Goal: Communication & Community: Ask a question

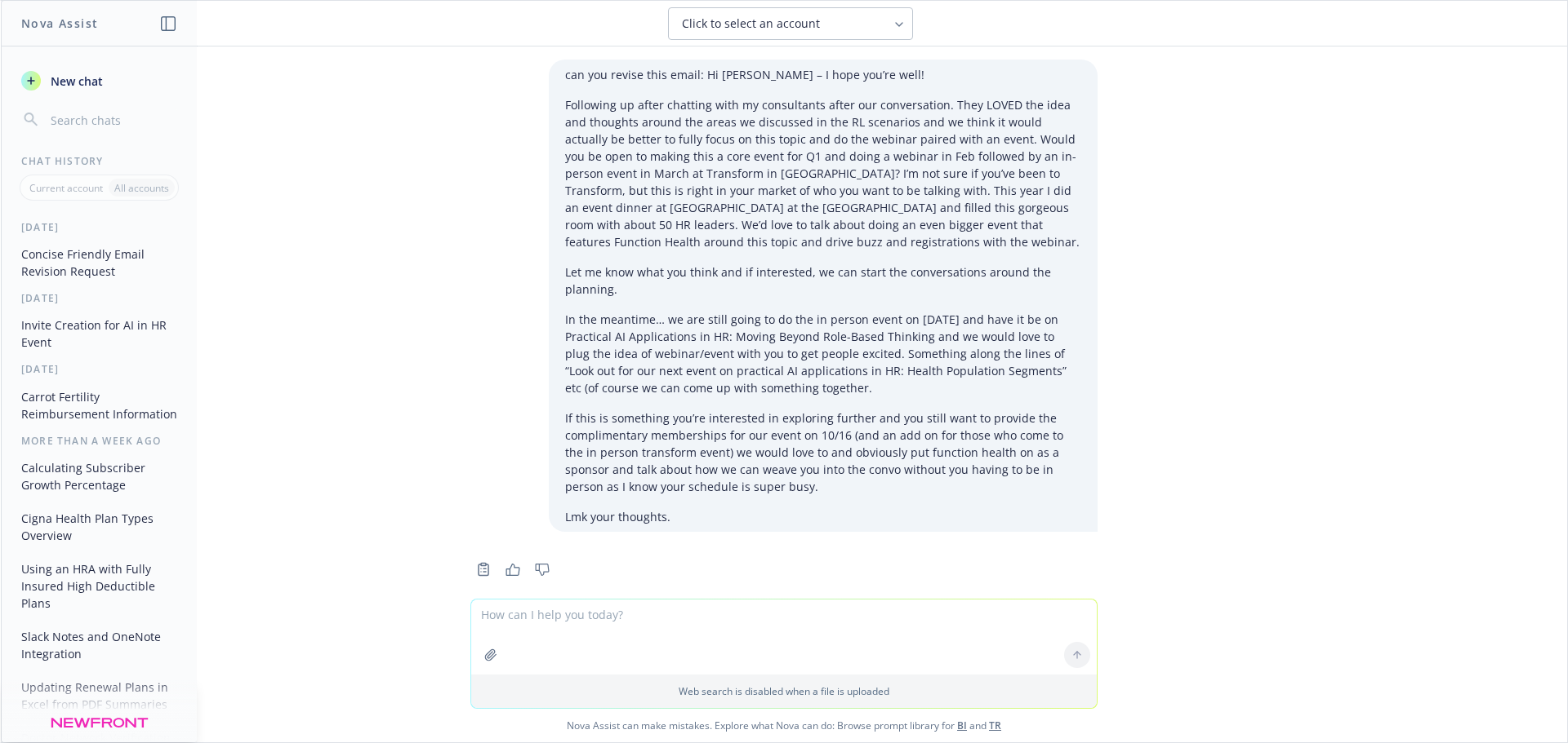
scroll to position [9033, 0]
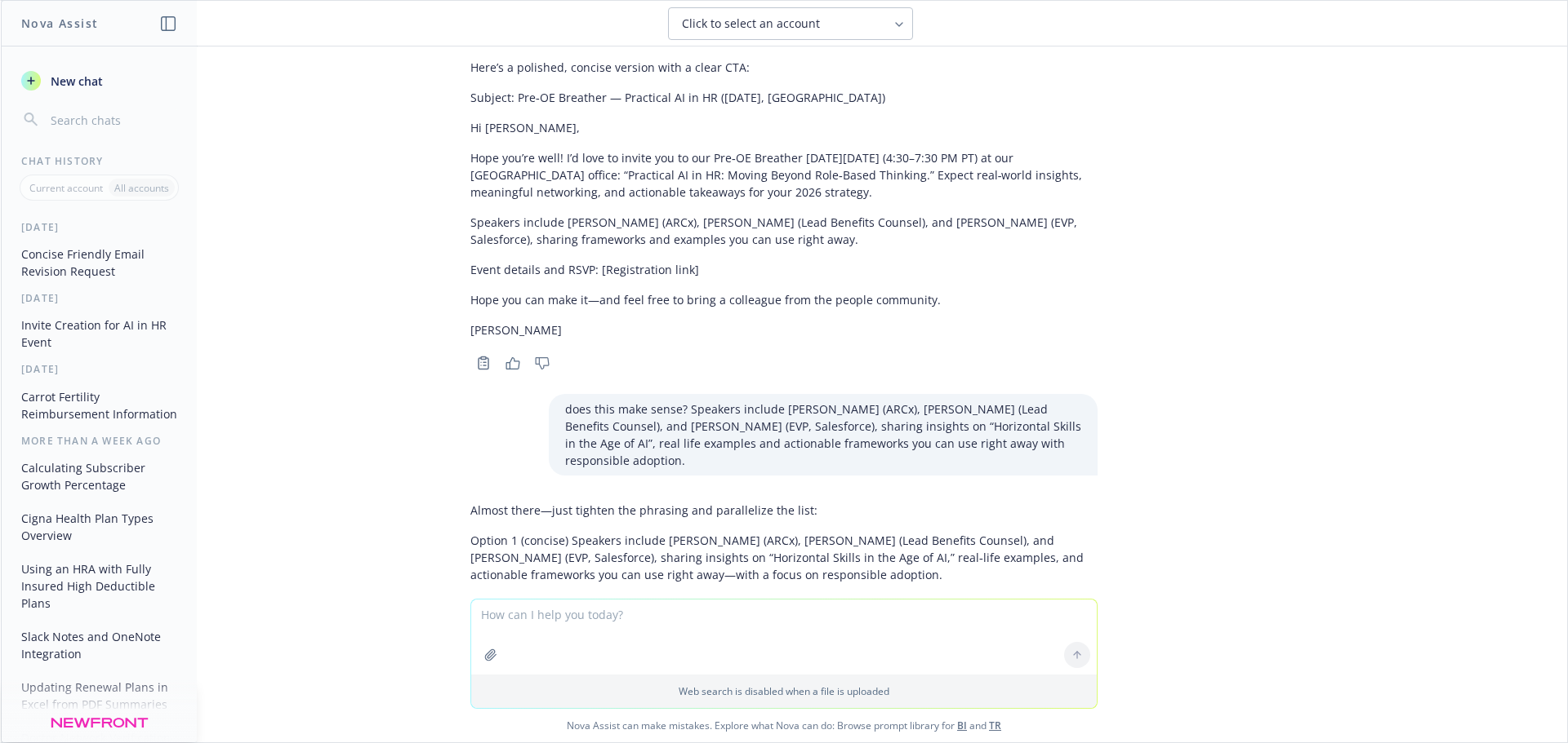
click at [662, 627] on textarea at bounding box center [783, 637] width 625 height 75
type textarea "i"
